Goal: Browse casually: Explore the website without a specific task or goal

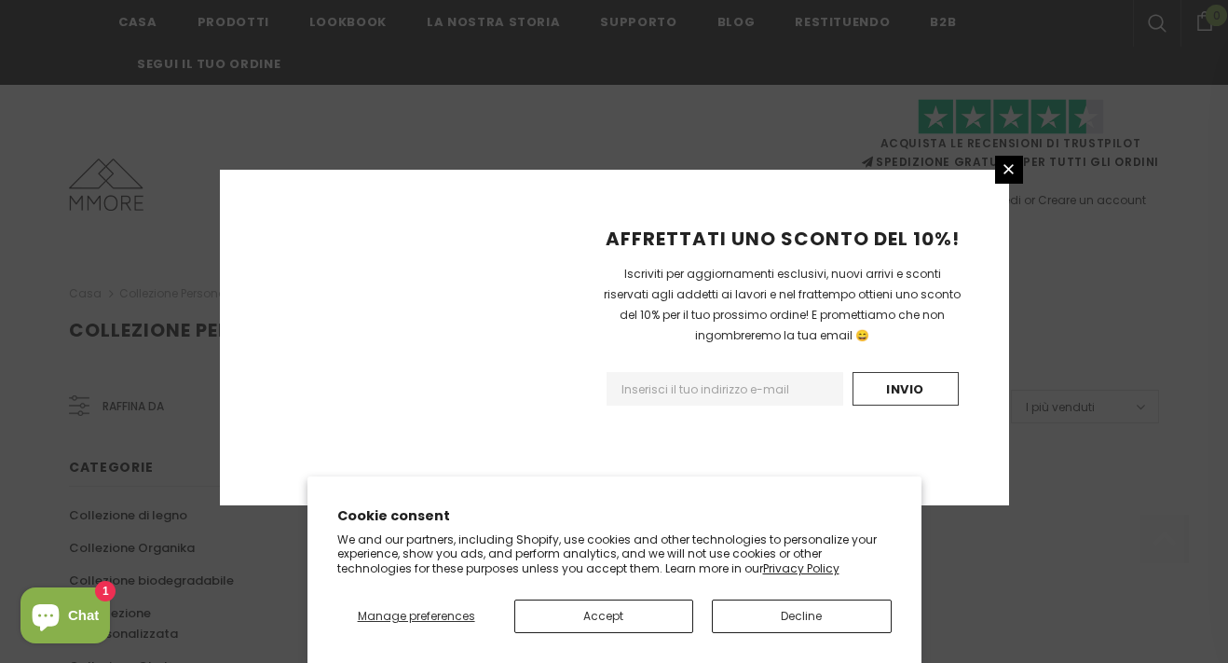
scroll to position [1286, 0]
